Goal: Check status: Check status

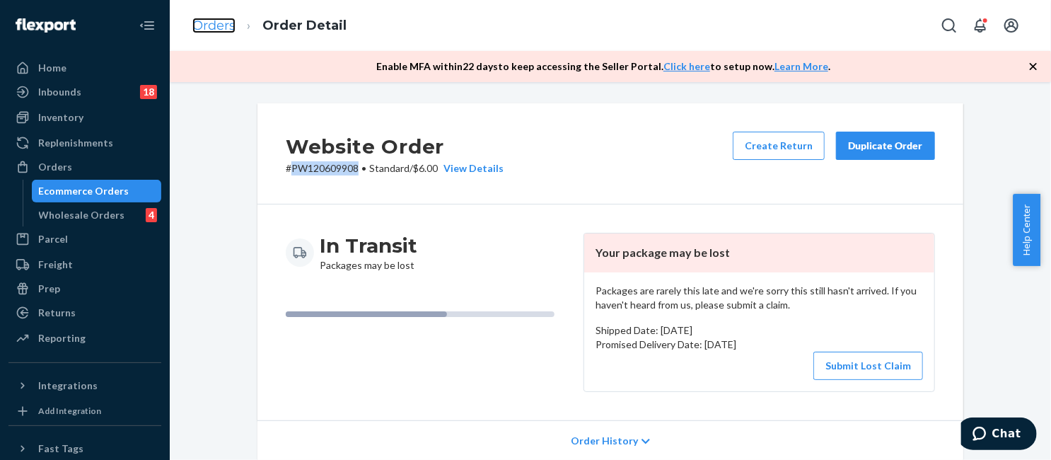
click at [227, 28] on link "Orders" at bounding box center [213, 26] width 43 height 16
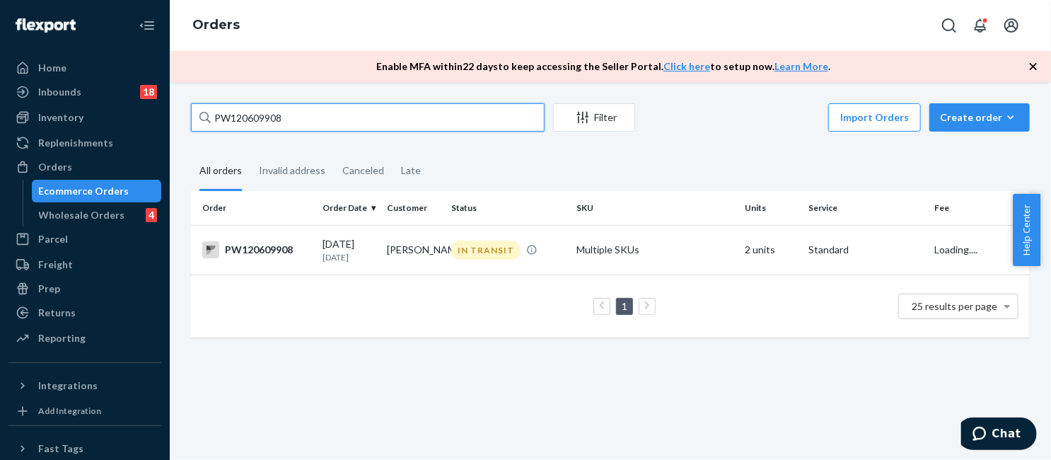
click at [344, 114] on input "PW120609908" at bounding box center [368, 117] width 354 height 28
paste input "58418"
type input "PW120658418"
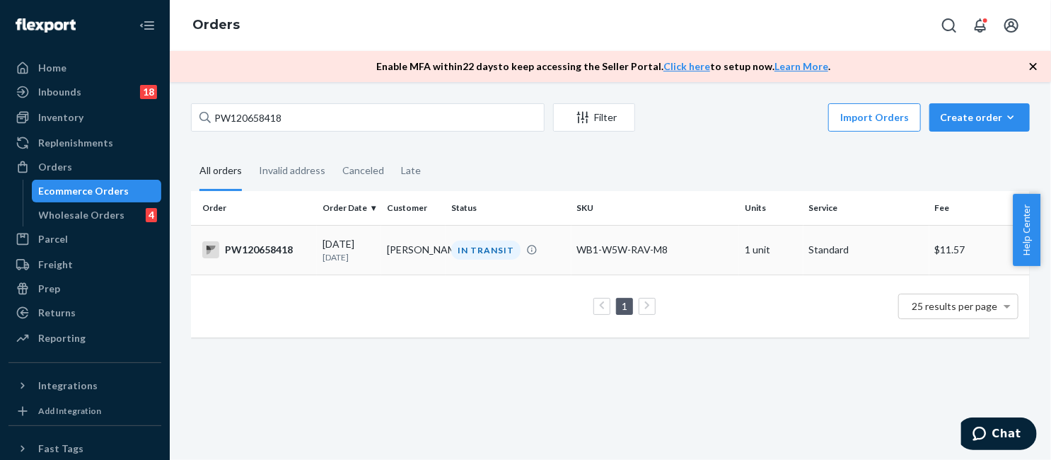
click at [607, 241] on td "WB1-W5W-RAV-M8" at bounding box center [655, 249] width 168 height 49
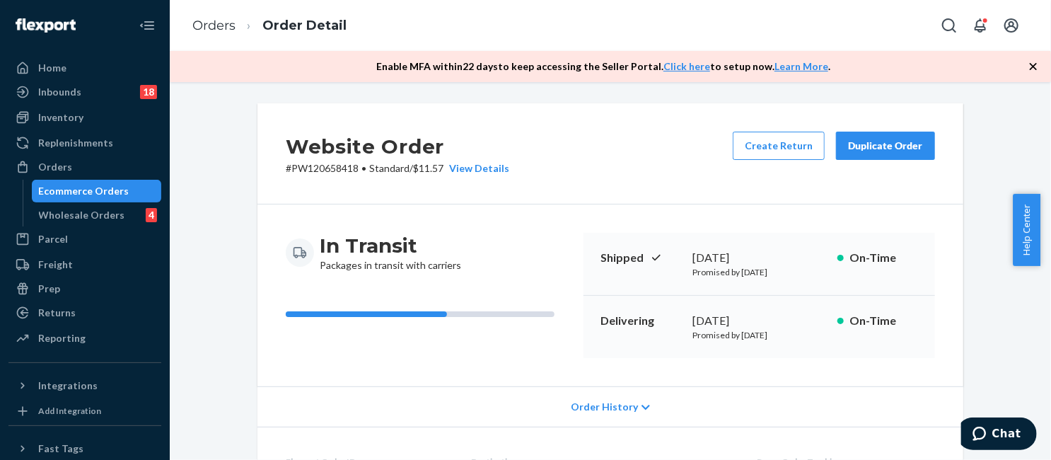
click at [573, 128] on div "Website Order # PW120658418 • Standard / $11.57 View Details Create Return Dupl…" at bounding box center [610, 153] width 706 height 101
